Goal: Information Seeking & Learning: Learn about a topic

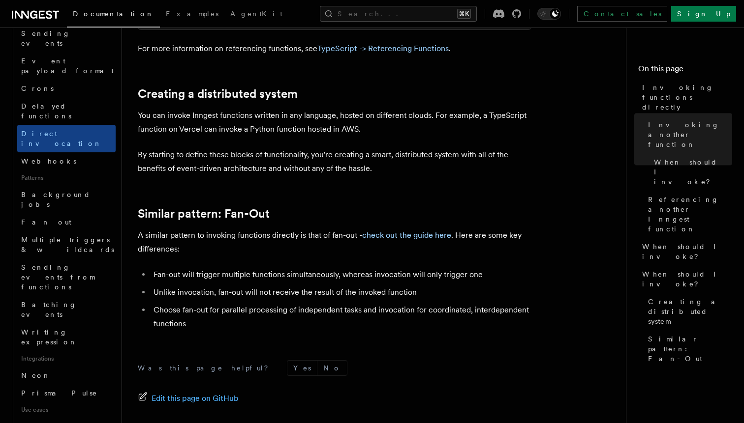
scroll to position [1395, 0]
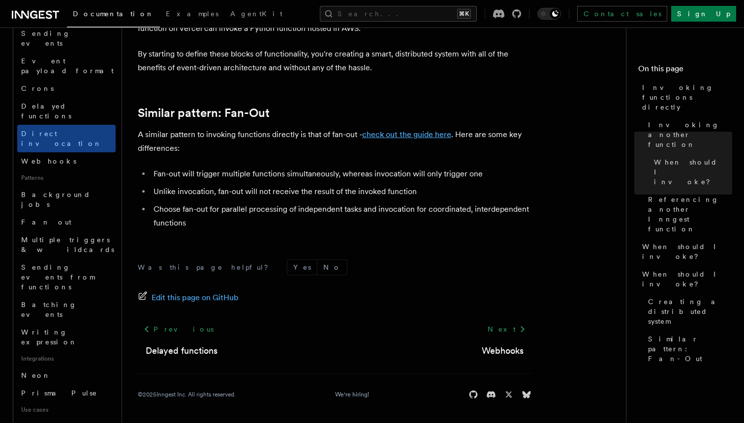
click at [423, 135] on link "check out the guide here" at bounding box center [406, 134] width 89 height 9
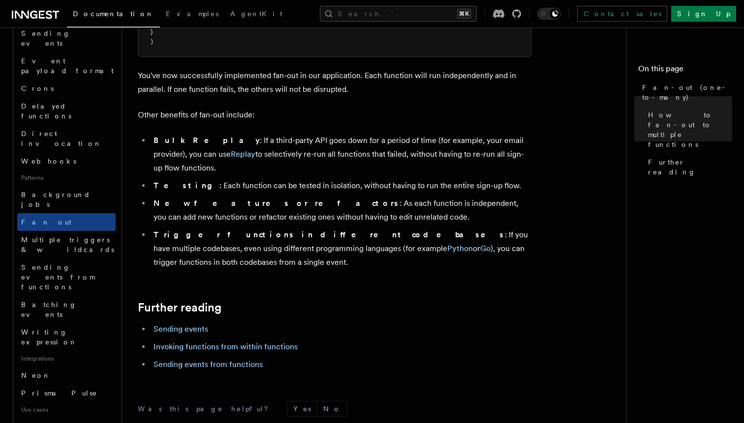
scroll to position [1213, 0]
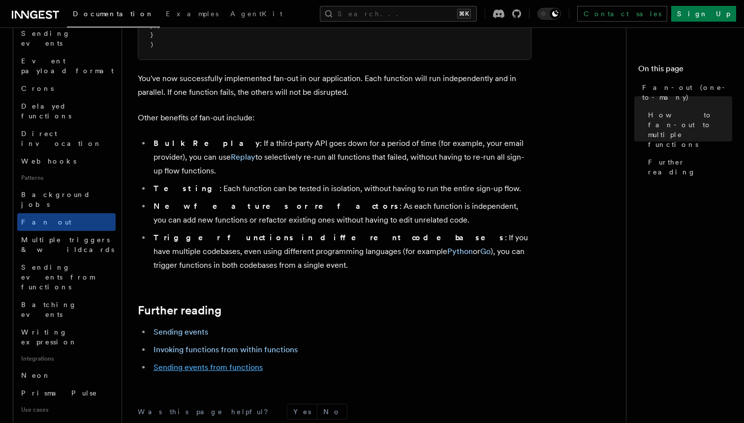
click at [236, 363] on link "Sending events from functions" at bounding box center [207, 367] width 109 height 9
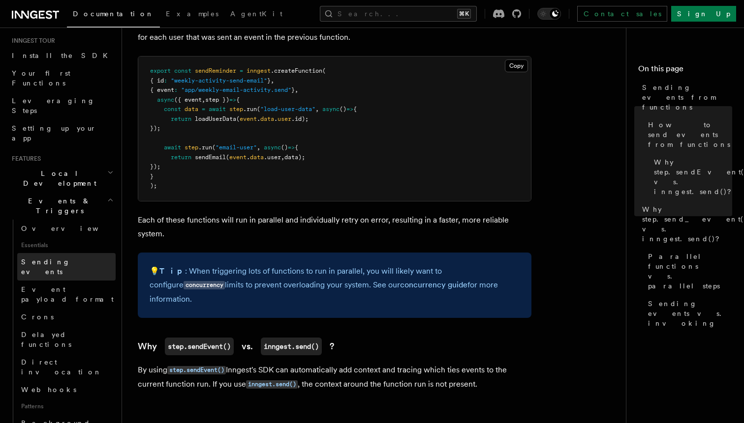
scroll to position [47, 0]
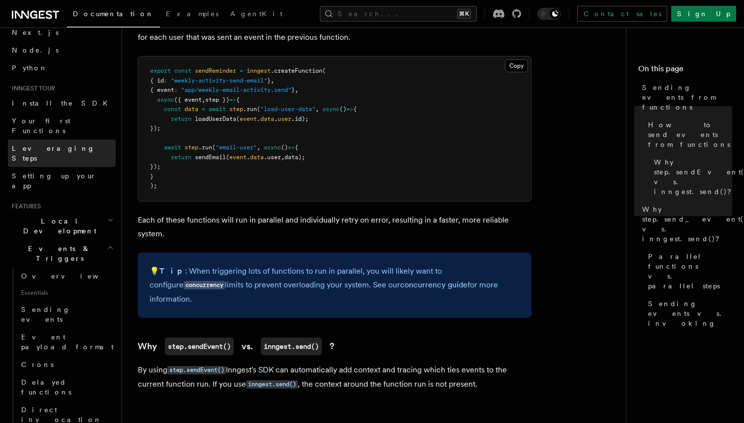
click at [47, 145] on span "Leveraging Steps" at bounding box center [53, 154] width 83 height 18
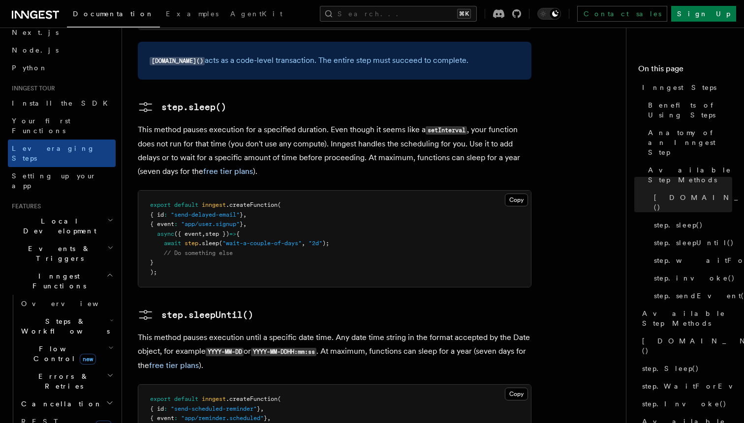
scroll to position [1096, 0]
click at [394, 13] on button "Search... ⌘K" at bounding box center [398, 14] width 157 height 16
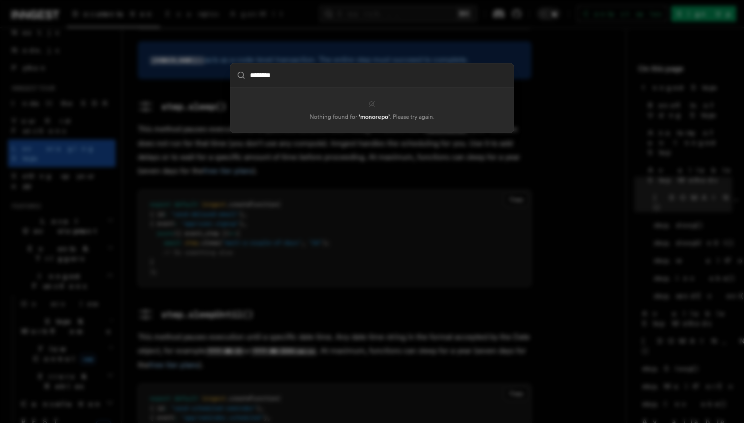
type input "********"
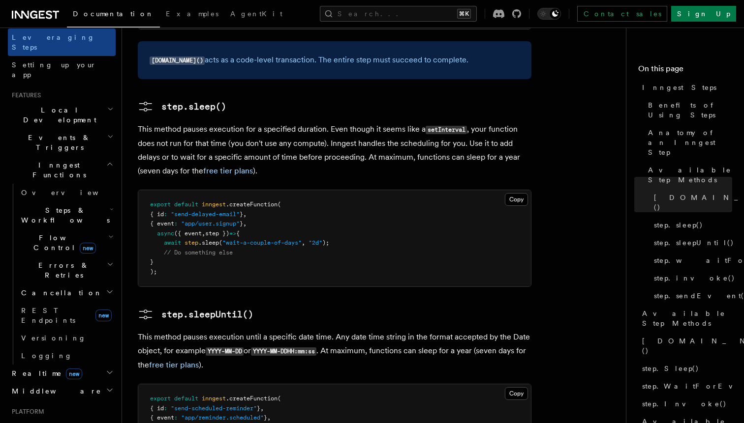
scroll to position [158, 0]
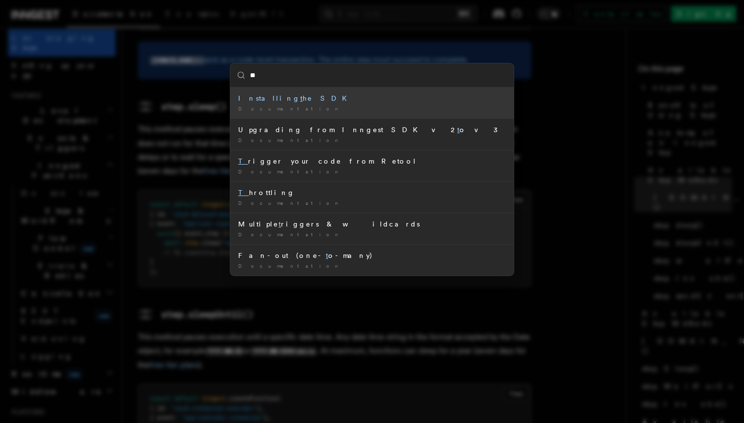
type input "***"
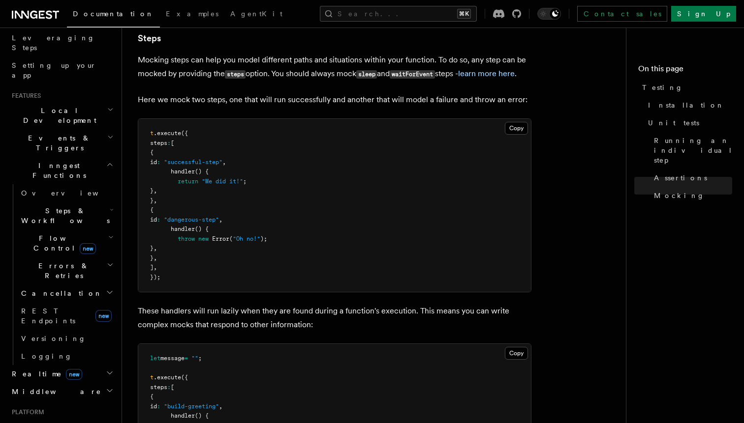
scroll to position [2227, 0]
